Goal: Navigation & Orientation: Understand site structure

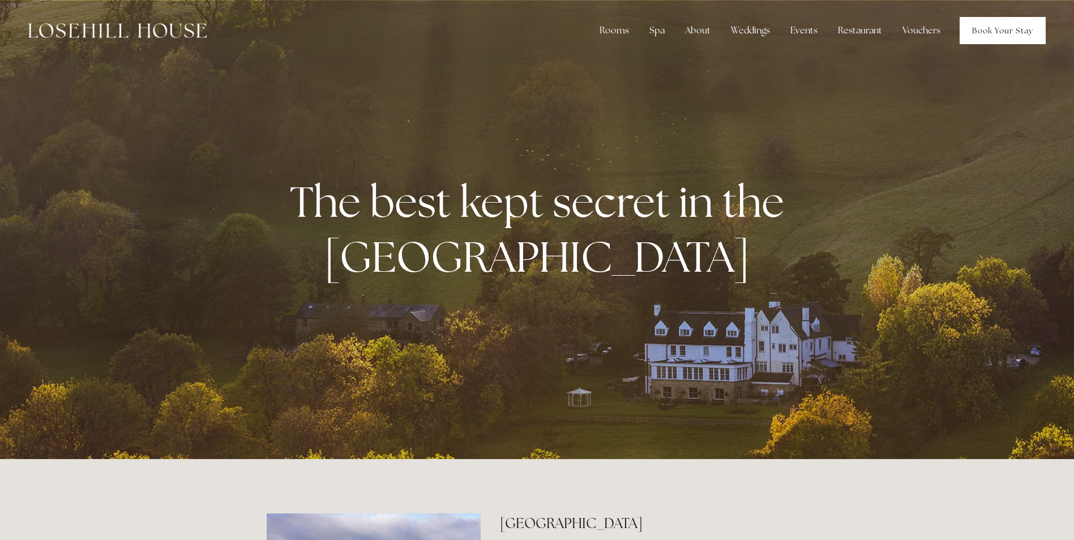
click at [984, 29] on link "Book Your Stay" at bounding box center [1003, 30] width 86 height 27
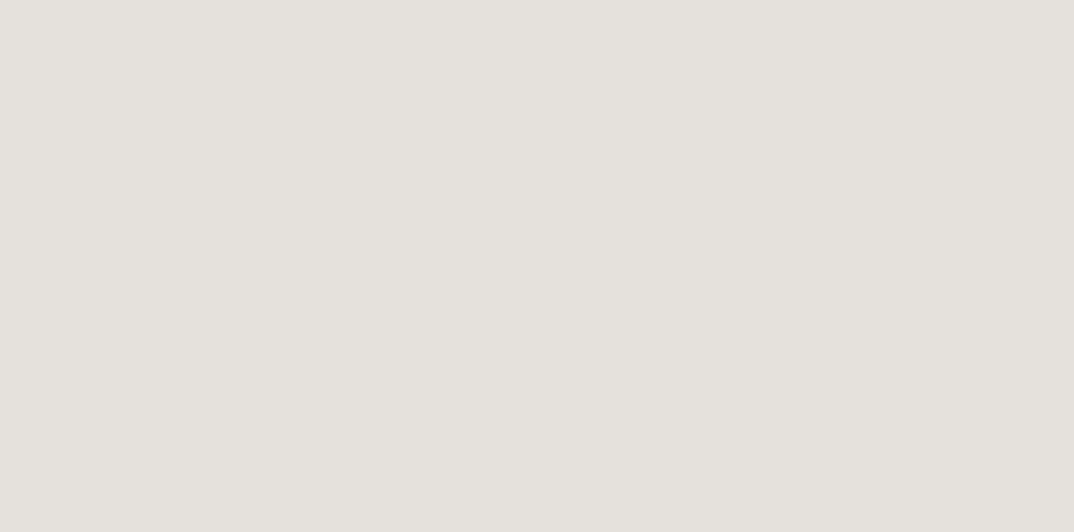
scroll to position [54, 0]
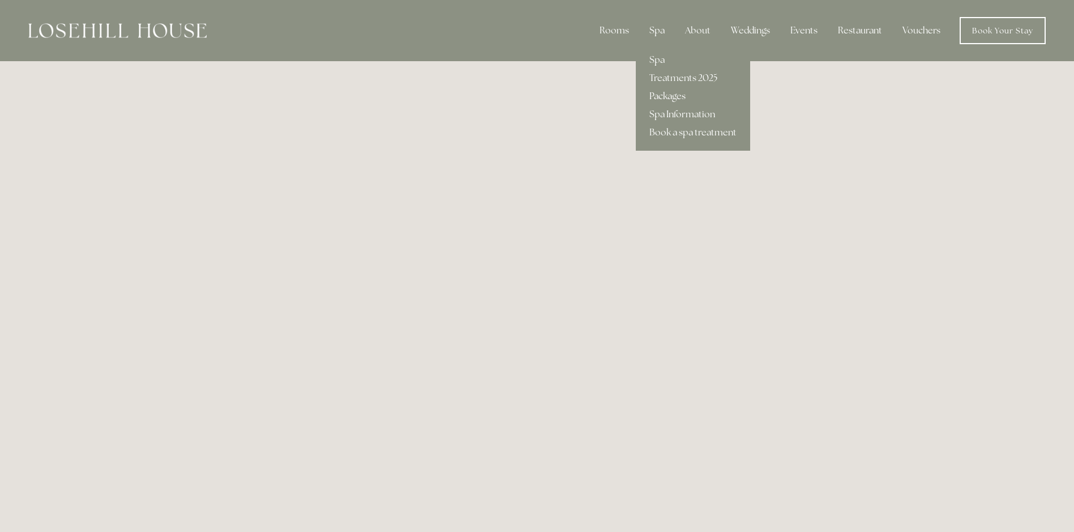
click at [669, 93] on link "Packages" at bounding box center [693, 96] width 114 height 18
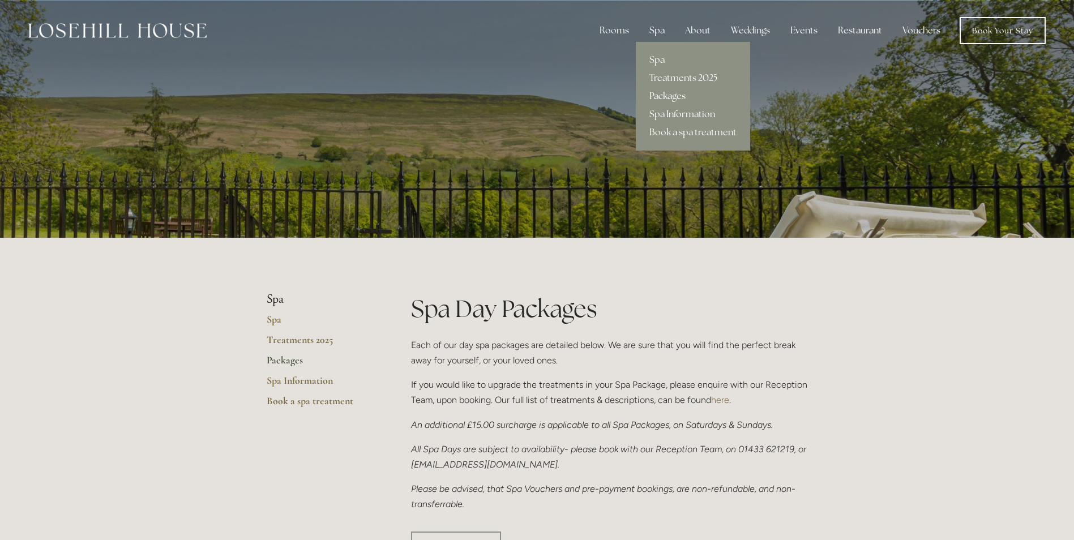
click at [659, 27] on div "Spa" at bounding box center [656, 30] width 33 height 23
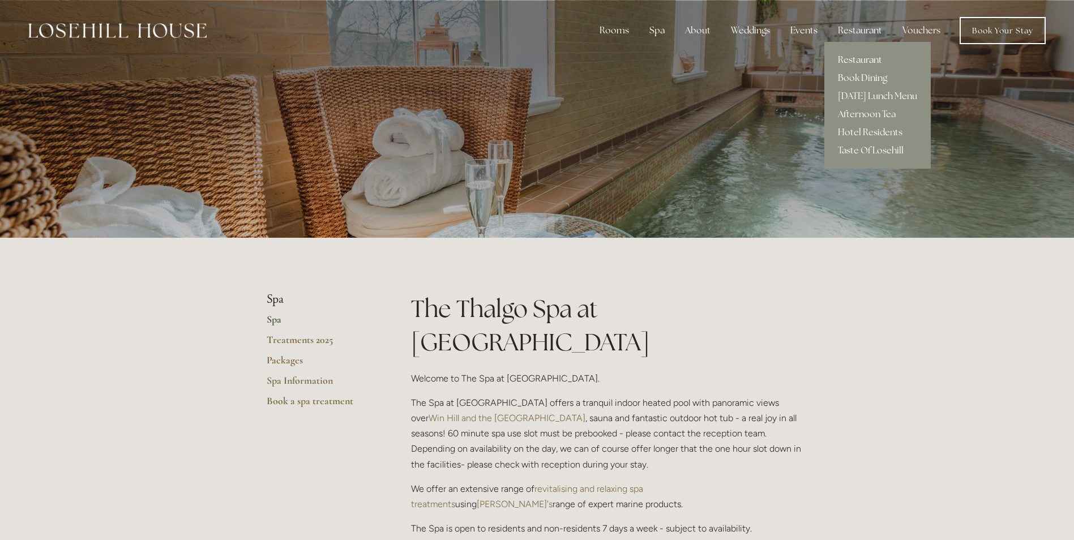
click at [865, 58] on link "Restaurant" at bounding box center [877, 60] width 106 height 18
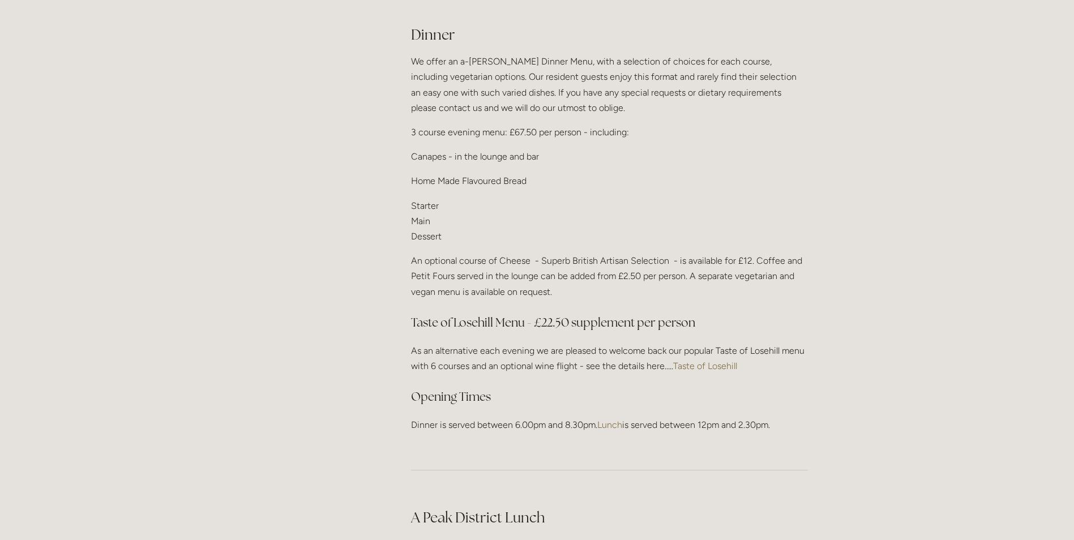
scroll to position [1414, 0]
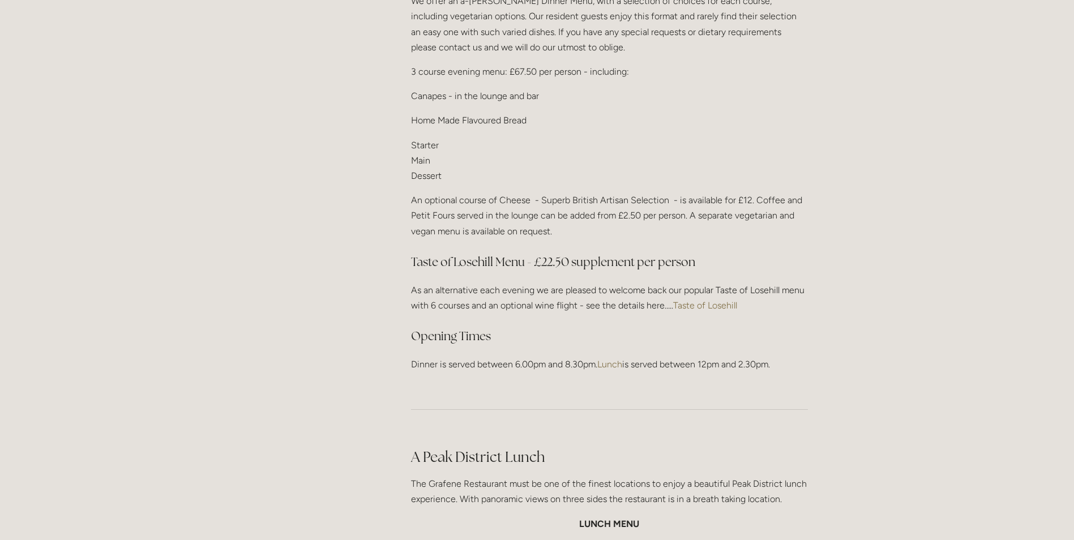
click at [720, 301] on link "Taste of Losehill" at bounding box center [705, 305] width 64 height 11
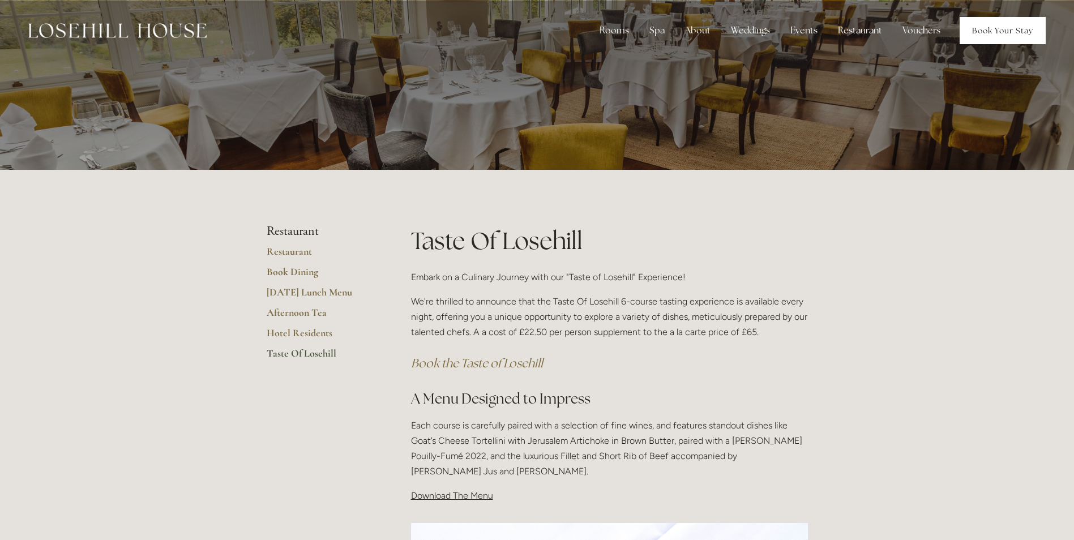
click at [1013, 31] on link "Book Your Stay" at bounding box center [1003, 30] width 86 height 27
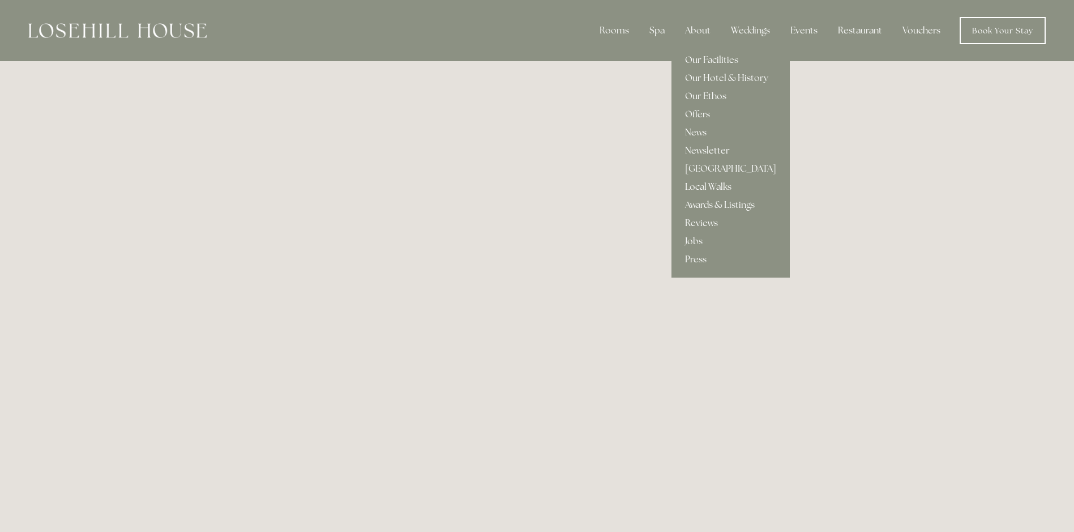
click at [716, 182] on link "Local Walks" at bounding box center [731, 187] width 118 height 18
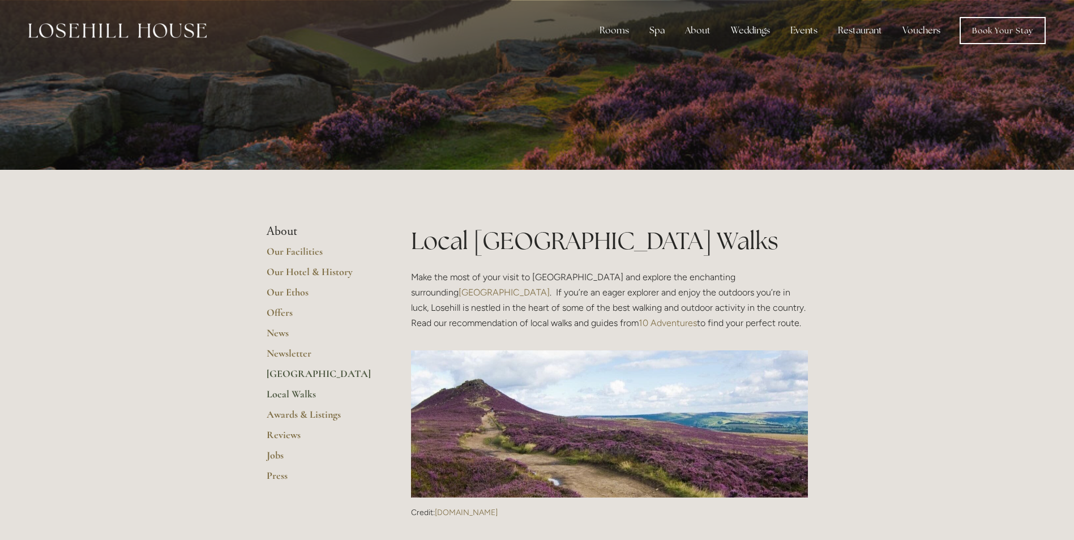
click at [304, 368] on link "[GEOGRAPHIC_DATA]" at bounding box center [321, 378] width 108 height 20
